Goal: Check status: Check status

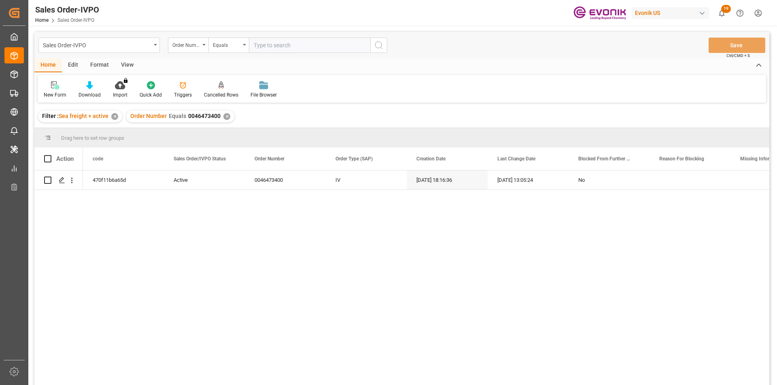
click at [227, 118] on div "✕" at bounding box center [226, 116] width 7 height 7
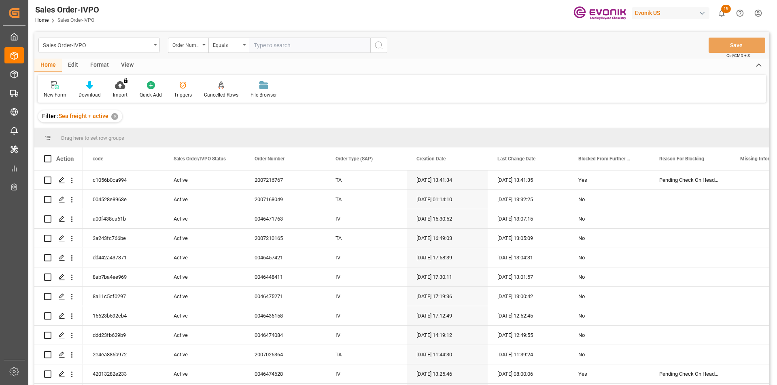
click at [315, 42] on input "text" at bounding box center [309, 45] width 121 height 15
paste input "2007173956"
type input "2007173956"
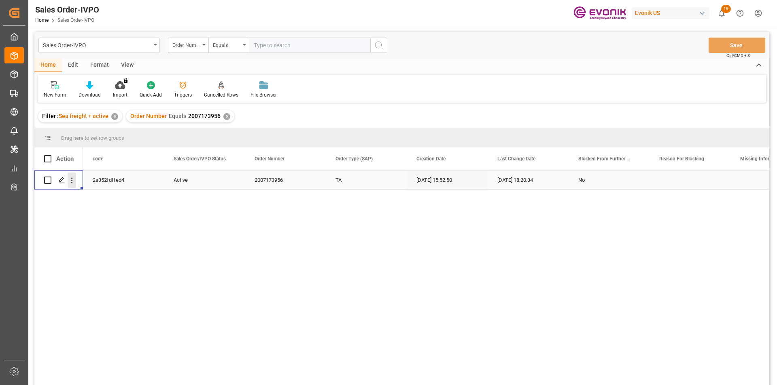
click at [73, 182] on icon "open menu" at bounding box center [72, 180] width 8 height 8
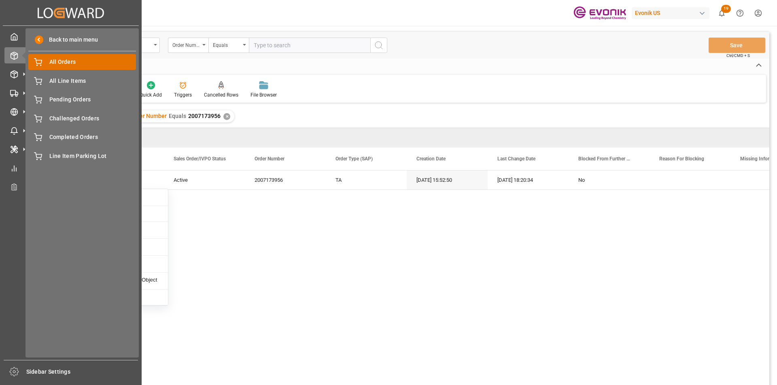
click at [79, 63] on span "All Orders" at bounding box center [92, 62] width 87 height 8
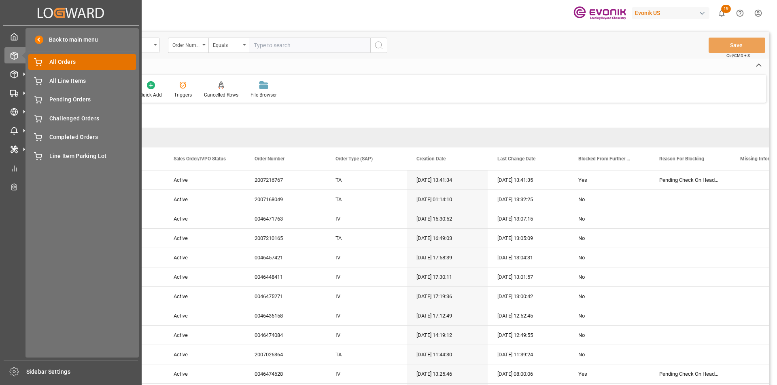
click at [90, 66] on span "All Orders" at bounding box center [92, 62] width 87 height 8
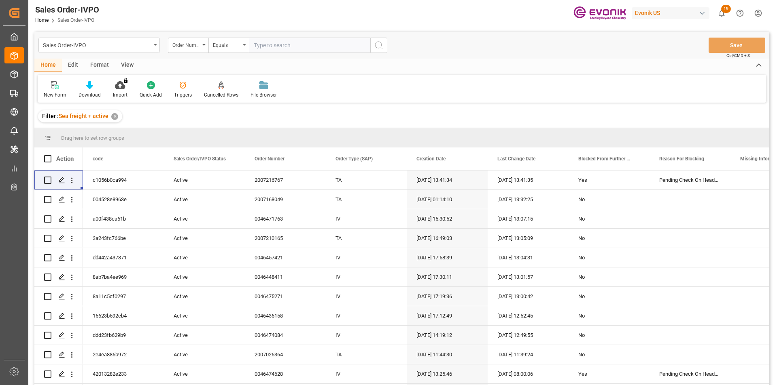
click at [265, 55] on div "Sales Order-IVPO Order Number Equals Save Ctrl/CMD + S" at bounding box center [401, 45] width 735 height 27
click at [286, 42] on input "text" at bounding box center [309, 45] width 121 height 15
paste input "2007173956"
type input "2007173956"
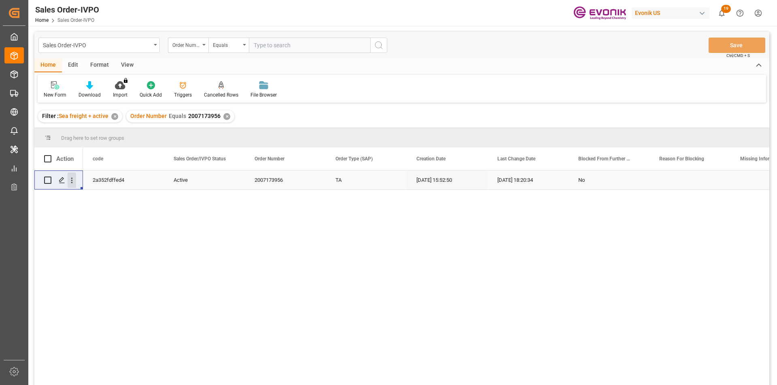
click at [70, 181] on icon "open menu" at bounding box center [72, 180] width 8 height 8
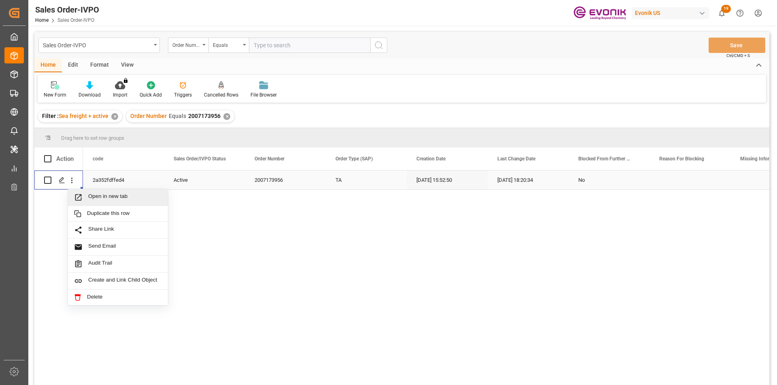
click at [95, 198] on span "Open in new tab" at bounding box center [125, 197] width 74 height 8
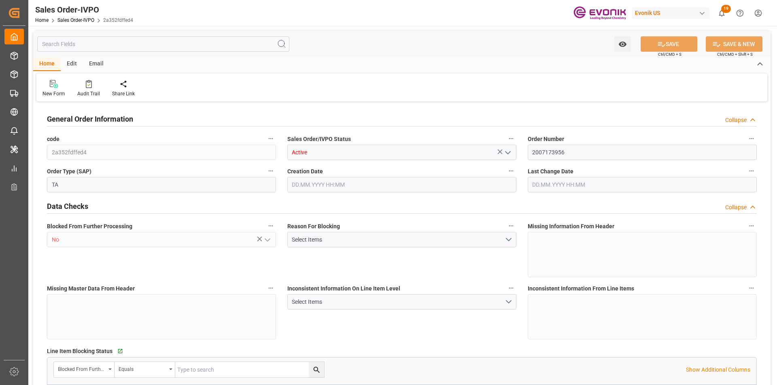
type input "COCTG"
type input "0"
type input "1"
type input "1449"
type input "[DATE] 15:52"
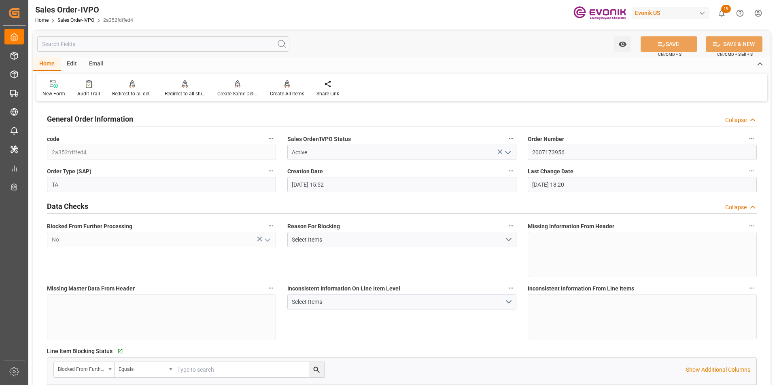
type input "[DATE] 18:20"
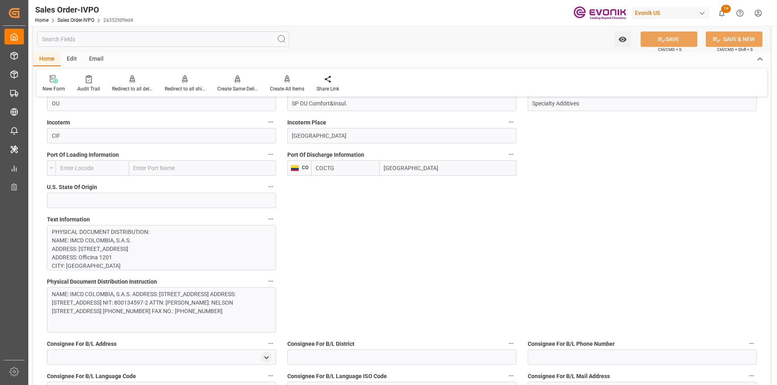
scroll to position [485, 0]
